Goal: Communication & Community: Connect with others

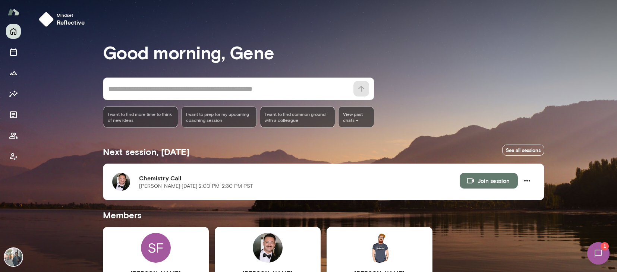
scroll to position [97, 0]
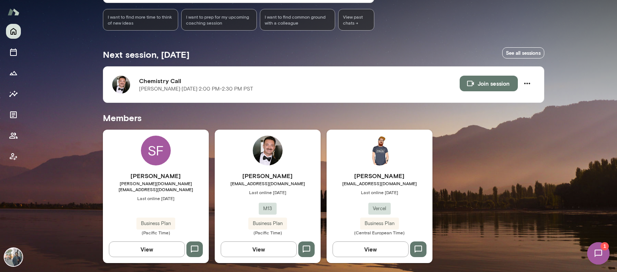
click at [181, 168] on div "SF [PERSON_NAME] [PERSON_NAME][DOMAIN_NAME][EMAIL_ADDRESS][DOMAIN_NAME] Last on…" at bounding box center [156, 196] width 106 height 133
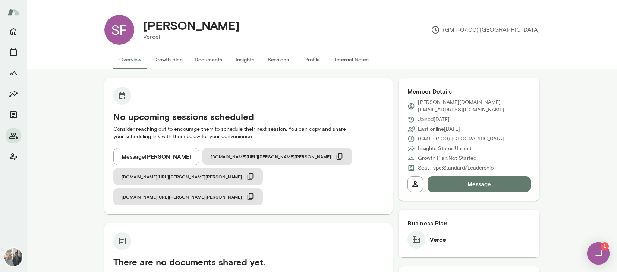
click at [150, 154] on button "Message [PERSON_NAME]" at bounding box center [156, 156] width 86 height 17
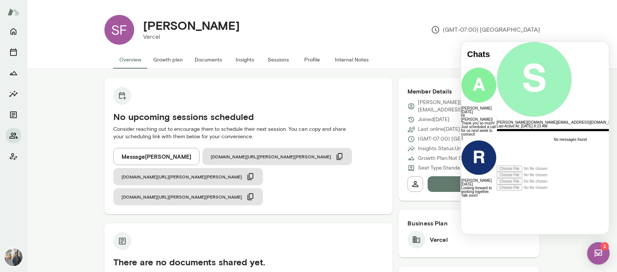
scroll to position [4, 0]
click at [503, 165] on div "**********" at bounding box center [563, 146] width 135 height 37
click at [496, 191] on icon at bounding box center [496, 191] width 0 height 0
